Goal: Task Accomplishment & Management: Manage account settings

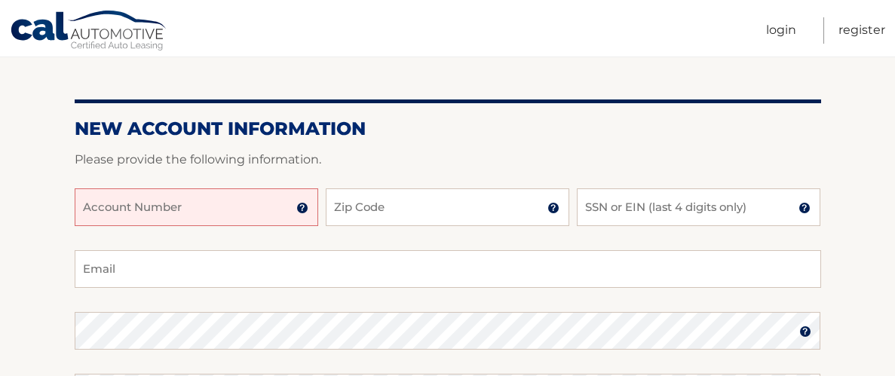
scroll to position [136, 0]
click at [648, 212] on input "SSN or EIN (last 4 digits only)" at bounding box center [698, 207] width 243 height 38
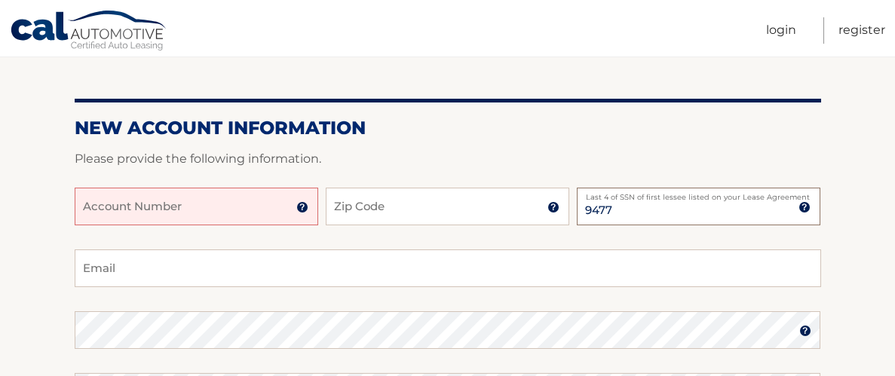
type input "9477"
click at [444, 214] on input "Zip Code" at bounding box center [447, 207] width 243 height 38
type input "33952"
click at [239, 217] on input "Account Number" at bounding box center [196, 207] width 243 height 38
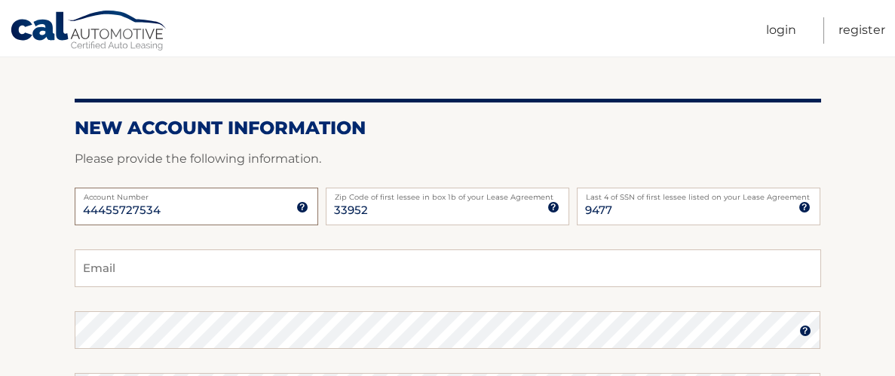
type input "44455727534"
click at [175, 259] on input "Email" at bounding box center [448, 269] width 746 height 38
type input "[EMAIL_ADDRESS][DOMAIN_NAME]"
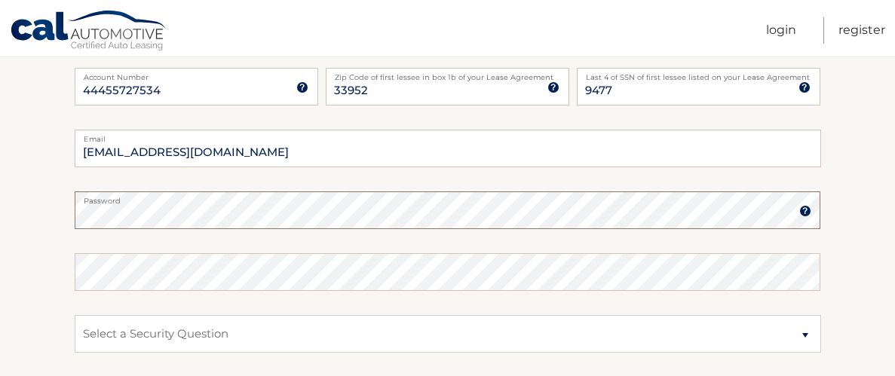
scroll to position [259, 0]
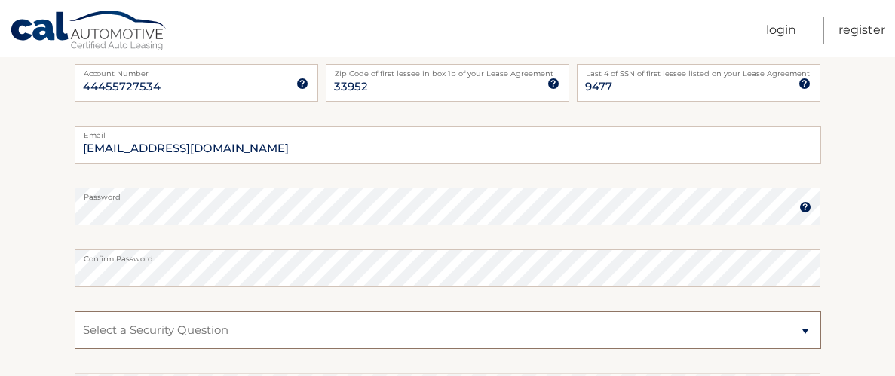
click at [278, 328] on select "Select a Security Question What was the name of your elementary school? What is…" at bounding box center [448, 330] width 746 height 38
select select "2"
click at [75, 311] on select "Select a Security Question What was the name of your elementary school? What is…" at bounding box center [448, 330] width 746 height 38
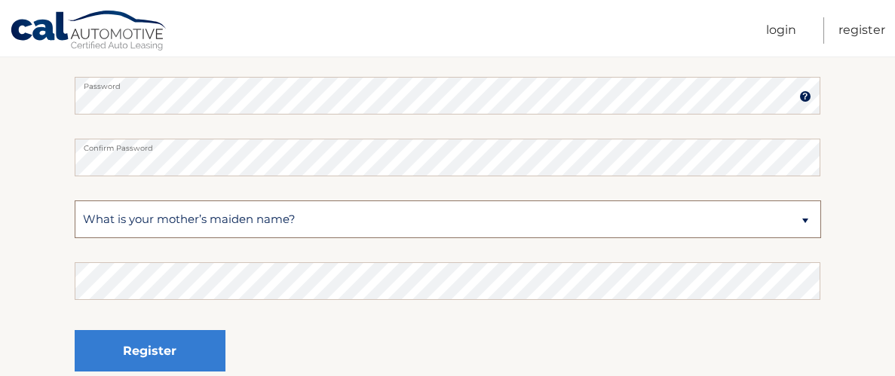
scroll to position [372, 0]
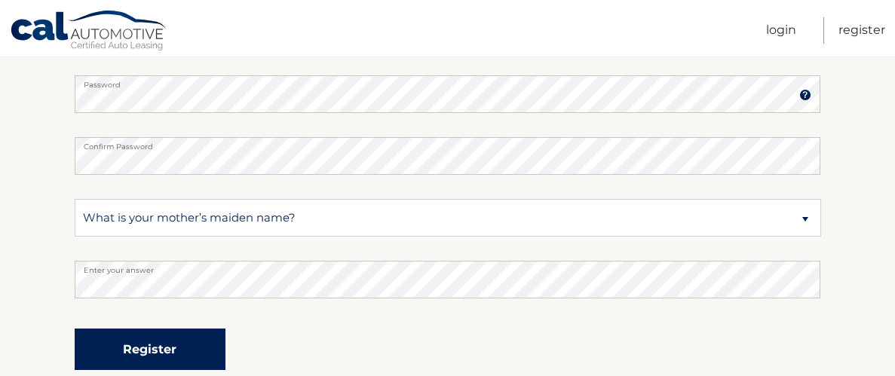
click at [207, 356] on button "Register" at bounding box center [150, 349] width 151 height 41
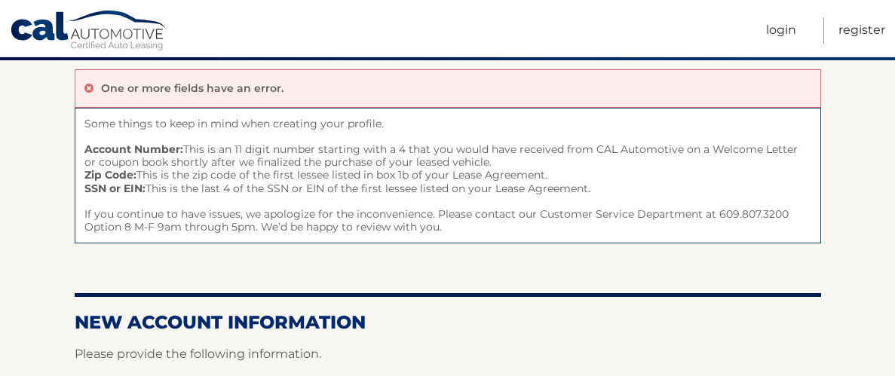
scroll to position [106, 0]
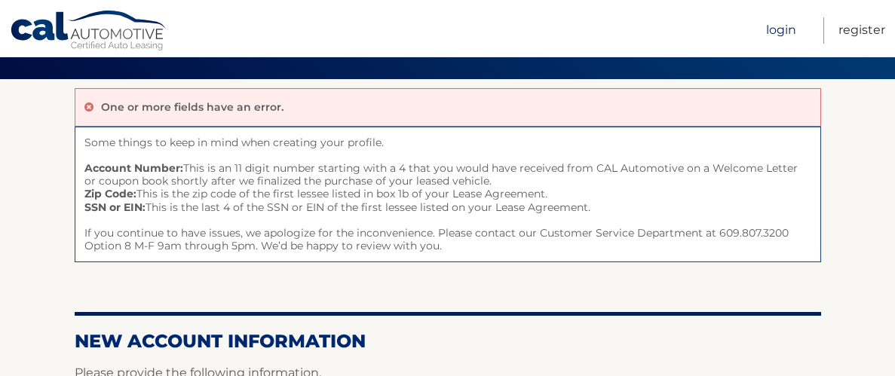
click at [778, 26] on link "Login" at bounding box center [781, 30] width 30 height 26
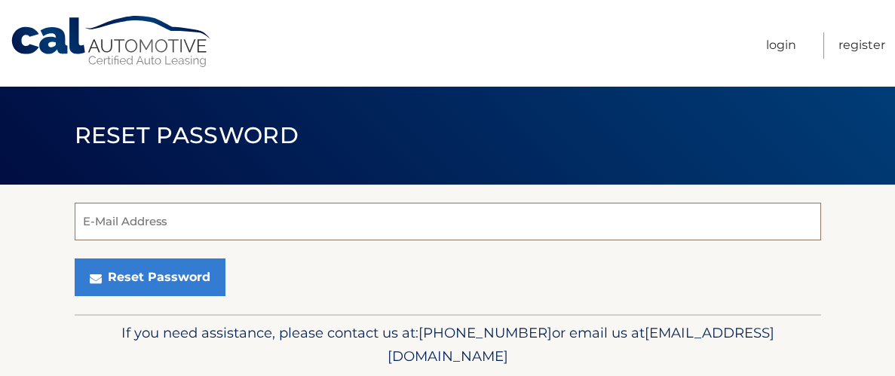
click at [131, 227] on input "E-Mail Address" at bounding box center [448, 222] width 746 height 38
type input "[EMAIL_ADDRESS][DOMAIN_NAME]"
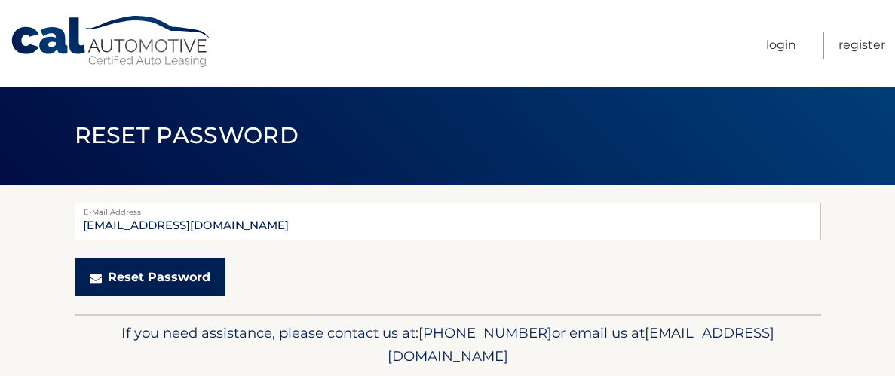
click at [164, 273] on button "Reset Password" at bounding box center [150, 278] width 151 height 38
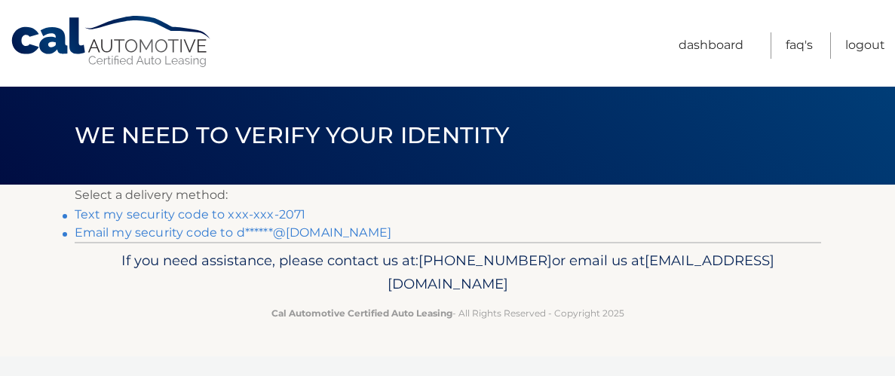
click at [259, 219] on link "Text my security code to xxx-xxx-2071" at bounding box center [190, 214] width 231 height 14
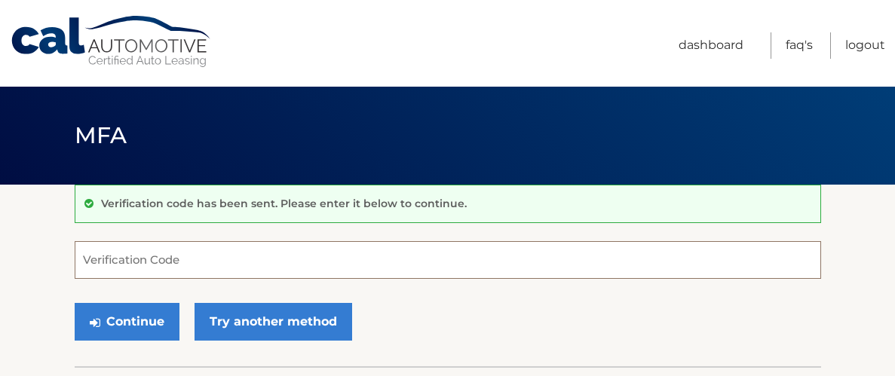
click at [186, 263] on input "Verification Code" at bounding box center [448, 260] width 746 height 38
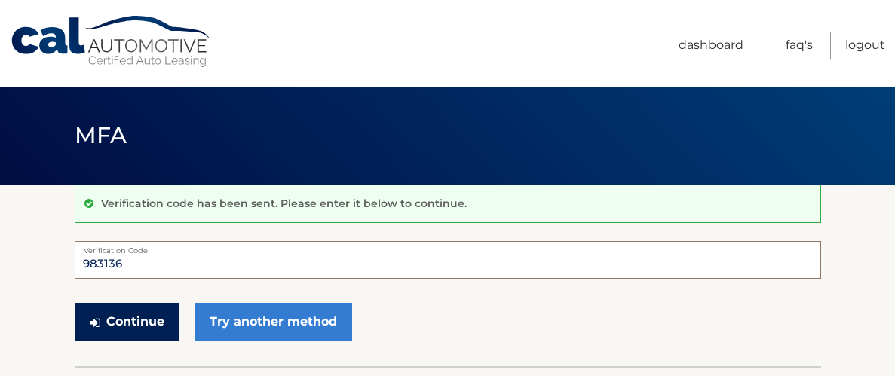
type input "983136"
click at [152, 315] on button "Continue" at bounding box center [127, 322] width 105 height 38
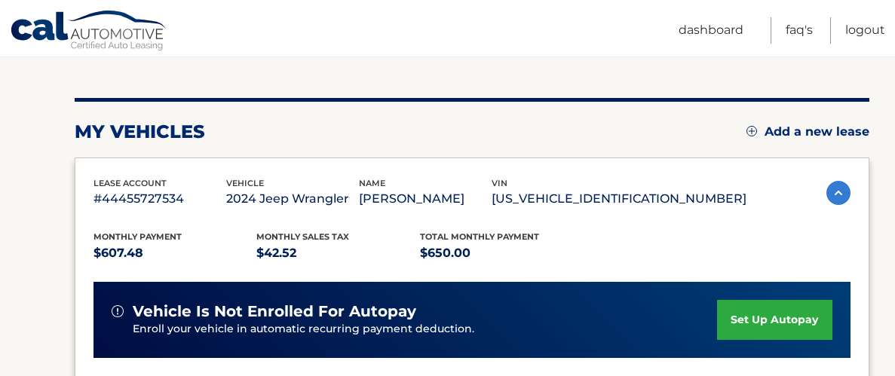
scroll to position [167, 0]
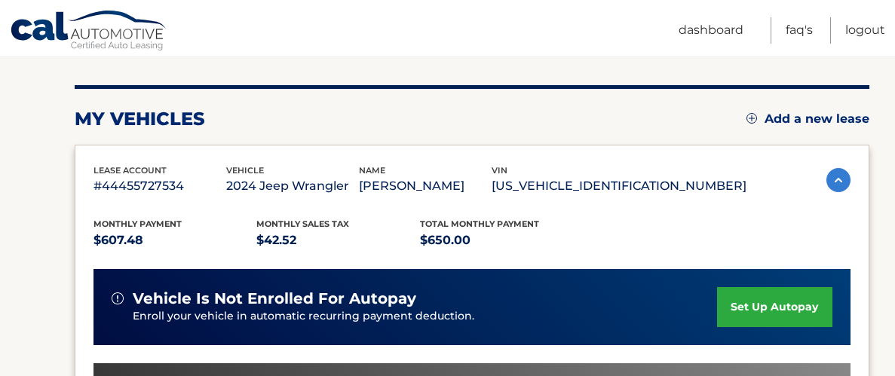
click at [538, 47] on nav "Menu Dashboard FAQ's Logout" at bounding box center [555, 28] width 660 height 57
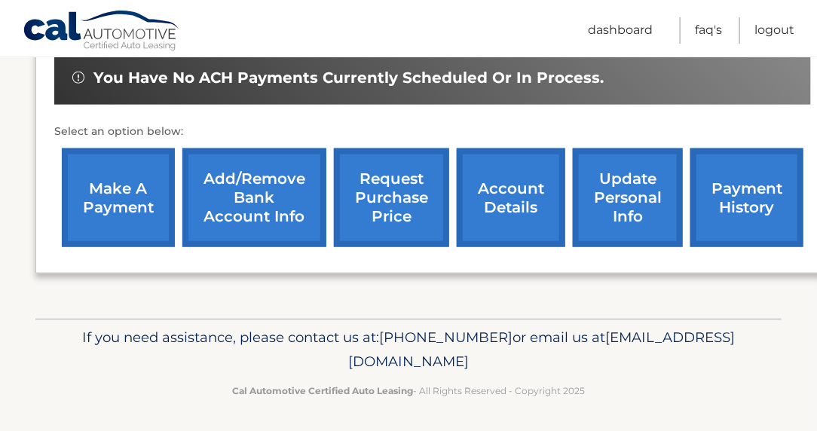
scroll to position [442, 0]
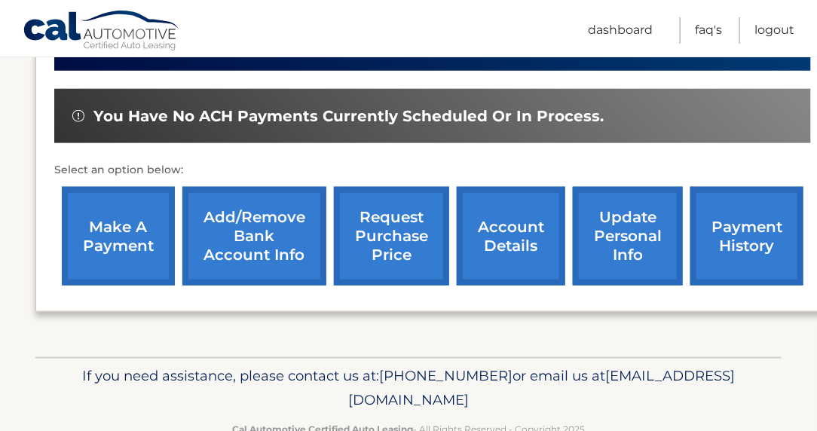
click at [512, 260] on link "account details" at bounding box center [511, 236] width 109 height 99
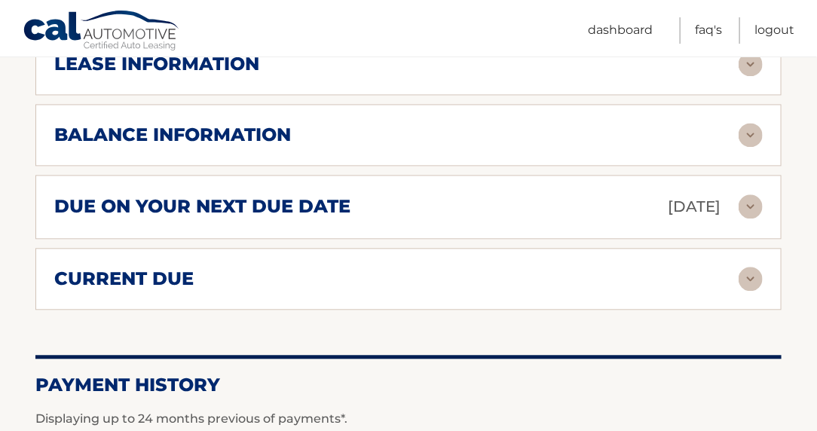
scroll to position [923, 0]
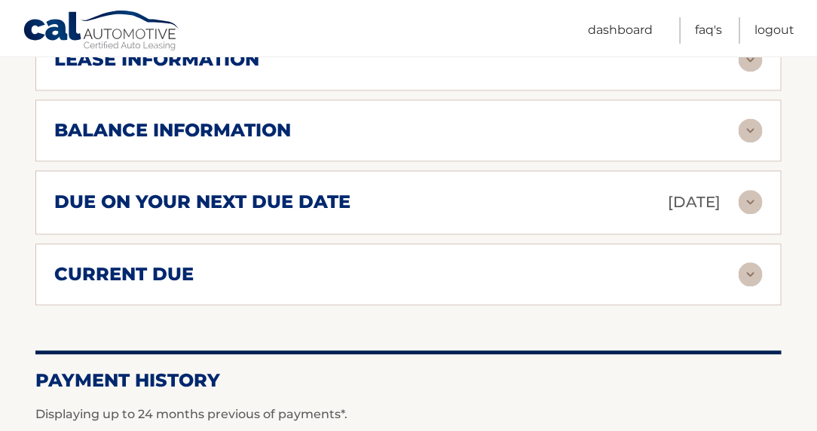
click at [749, 262] on img at bounding box center [751, 274] width 24 height 24
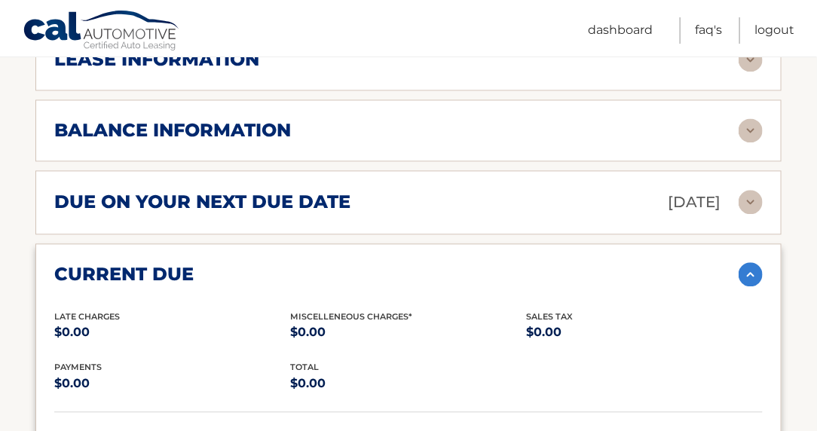
click at [747, 262] on img at bounding box center [751, 274] width 24 height 24
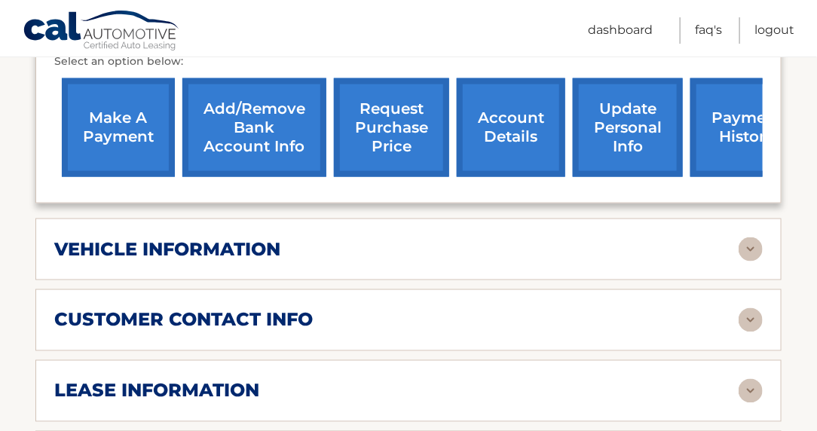
scroll to position [595, 0]
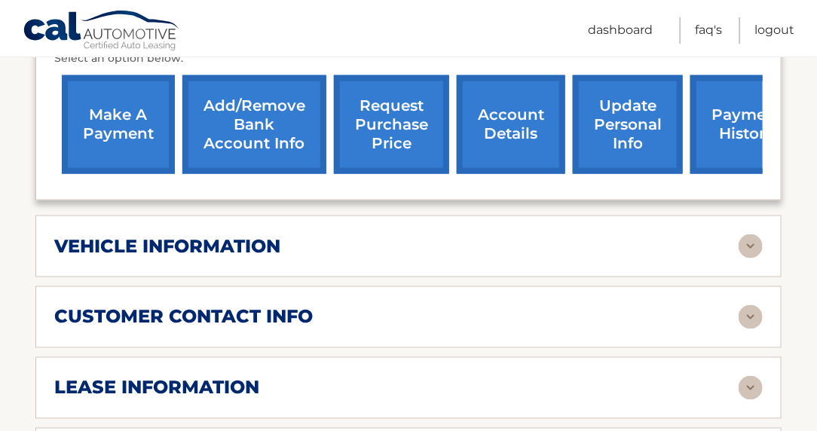
click at [752, 234] on img at bounding box center [751, 246] width 24 height 24
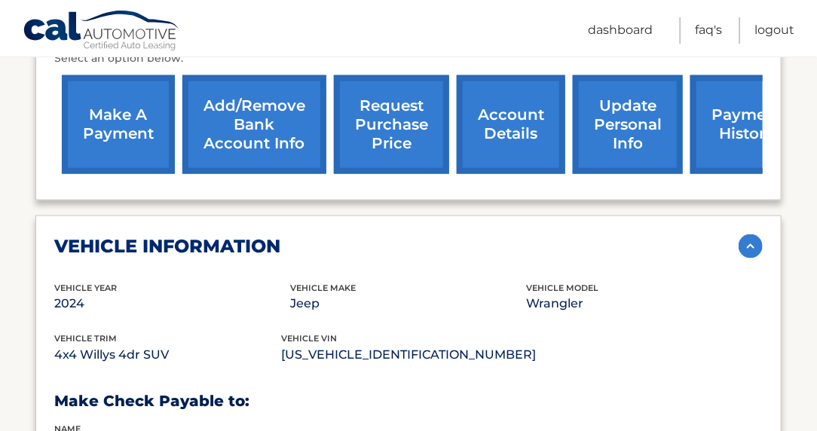
click at [749, 234] on img at bounding box center [751, 246] width 24 height 24
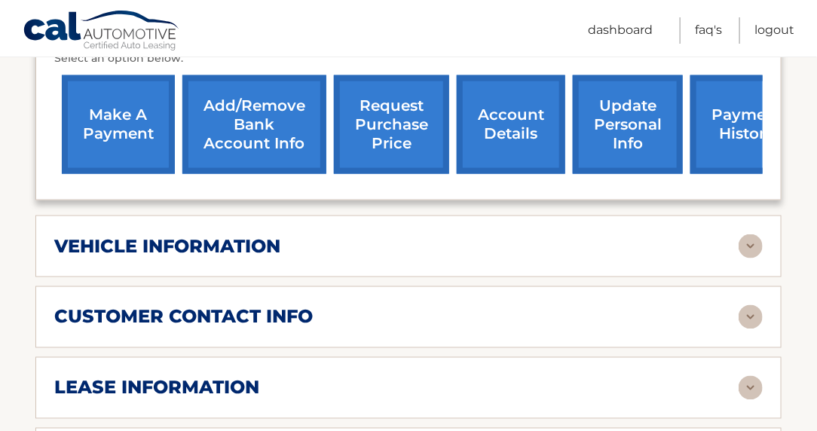
click at [745, 305] on img at bounding box center [751, 317] width 24 height 24
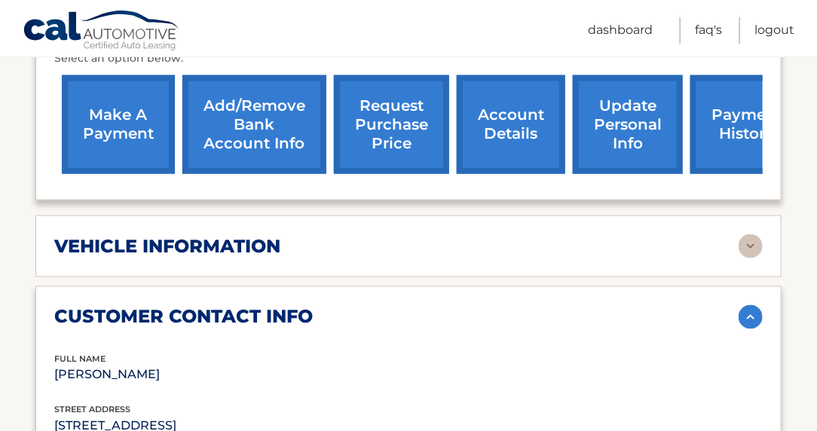
click at [745, 305] on img at bounding box center [751, 317] width 24 height 24
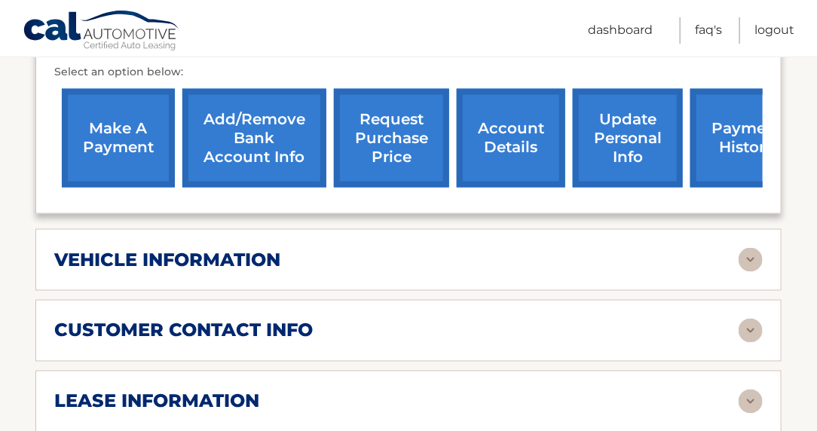
scroll to position [590, 0]
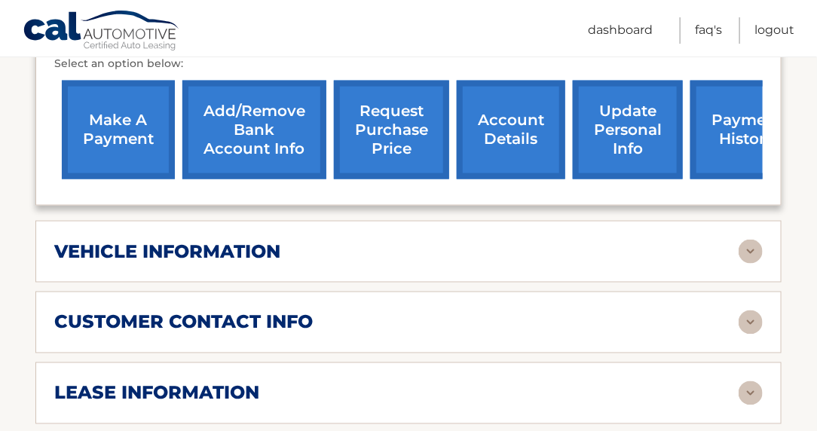
click at [743, 311] on img at bounding box center [751, 323] width 24 height 24
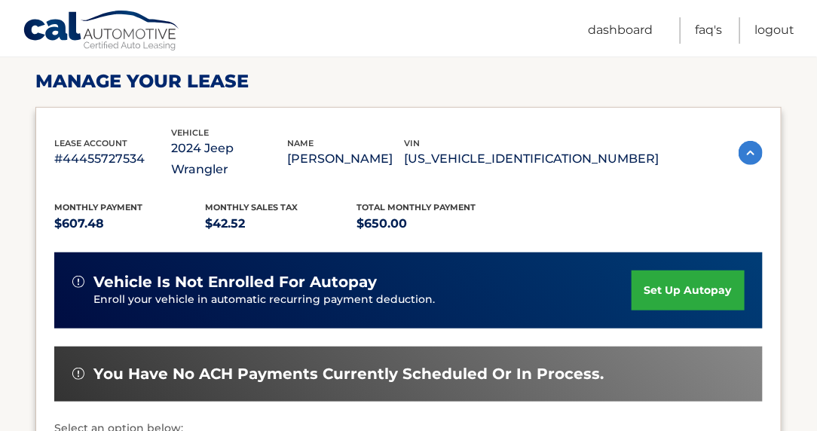
scroll to position [210, 0]
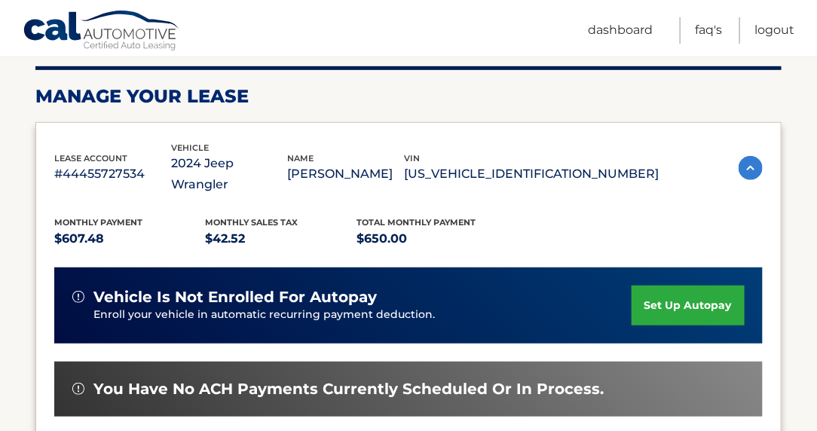
drag, startPoint x: 809, startPoint y: 96, endPoint x: 810, endPoint y: 58, distance: 38.5
click at [810, 58] on html "Cal Automotive Menu Dashboard FAQ's Logout |" at bounding box center [408, 5] width 817 height 431
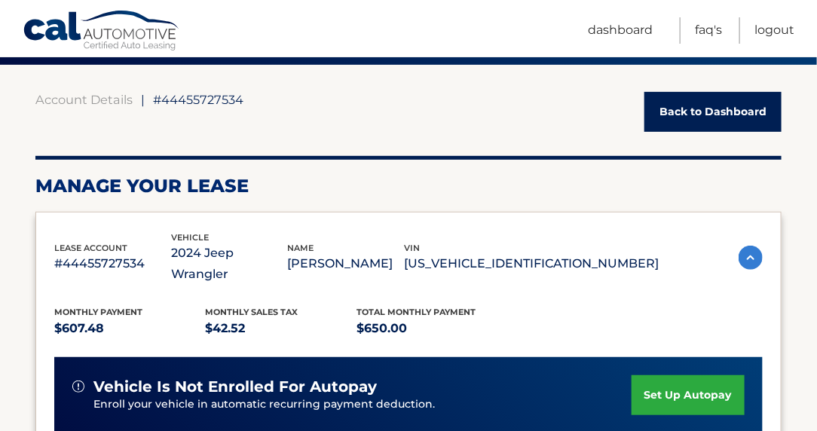
scroll to position [125, 0]
